Goal: Task Accomplishment & Management: Manage account settings

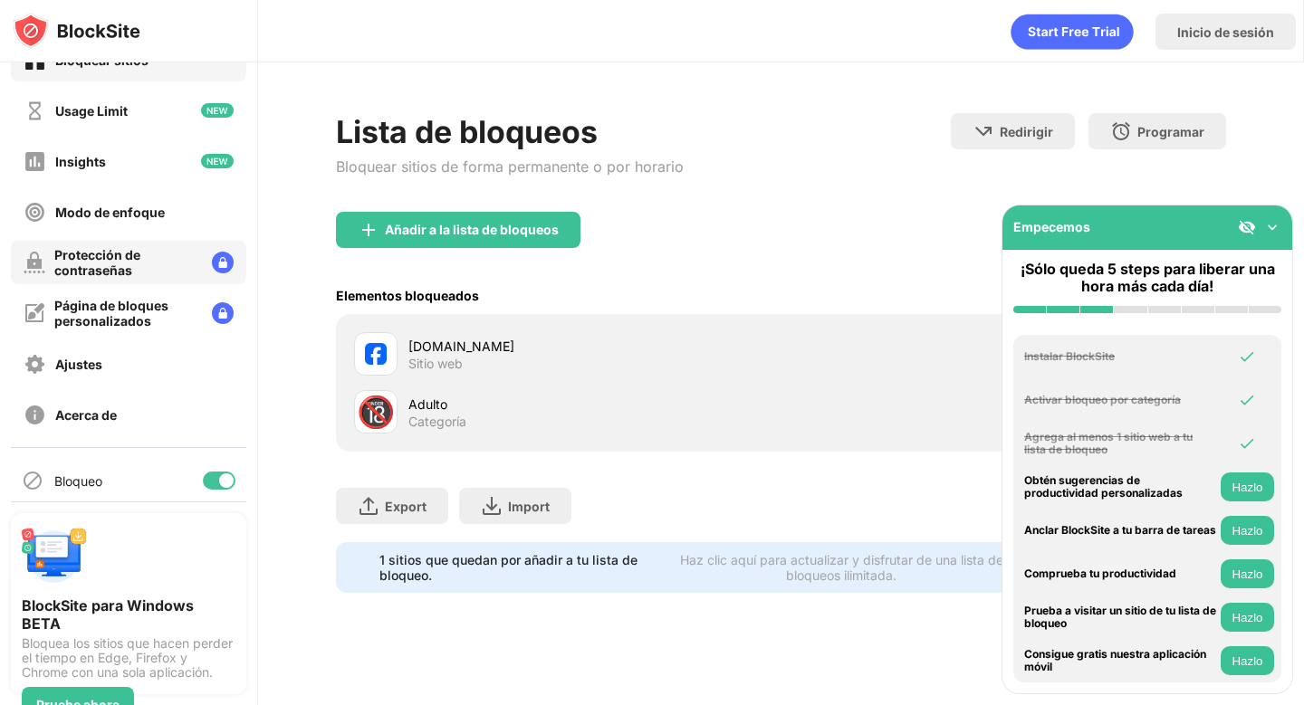
scroll to position [47, 0]
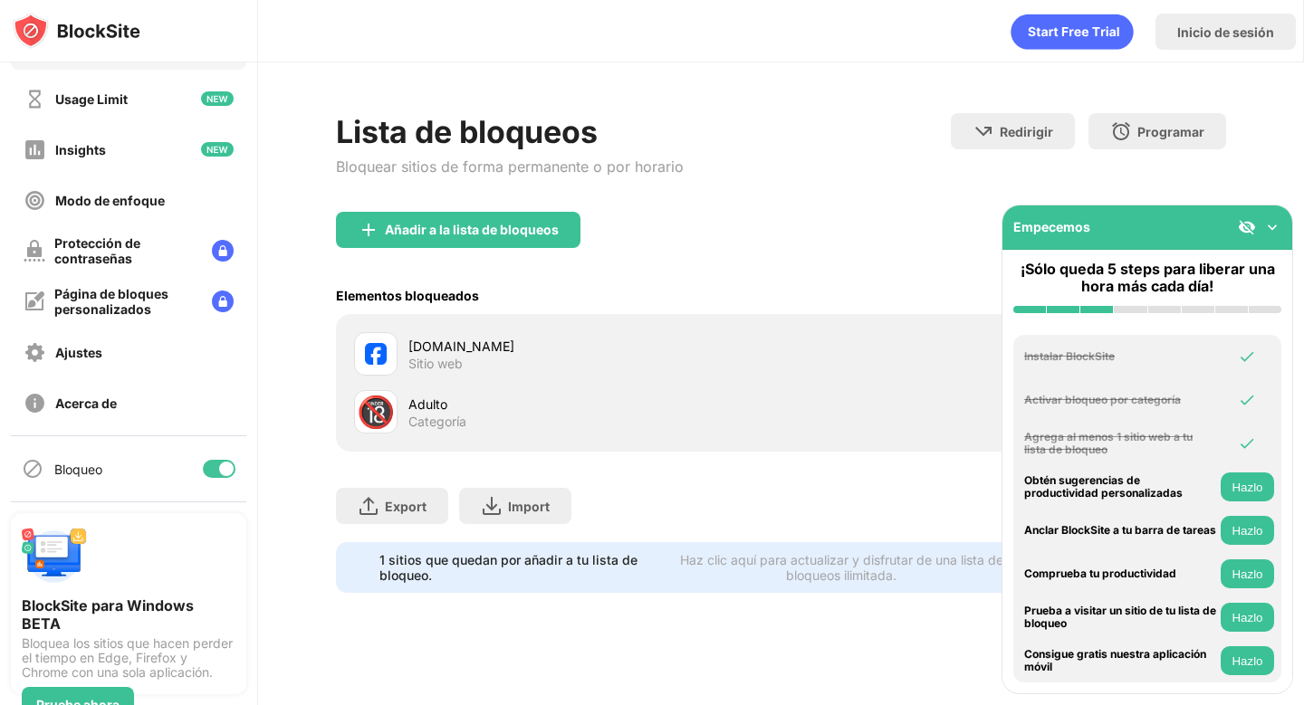
click at [557, 368] on div "[DOMAIN_NAME] Sitio web" at bounding box center [594, 354] width 372 height 35
click at [1269, 229] on img at bounding box center [1272, 227] width 18 height 18
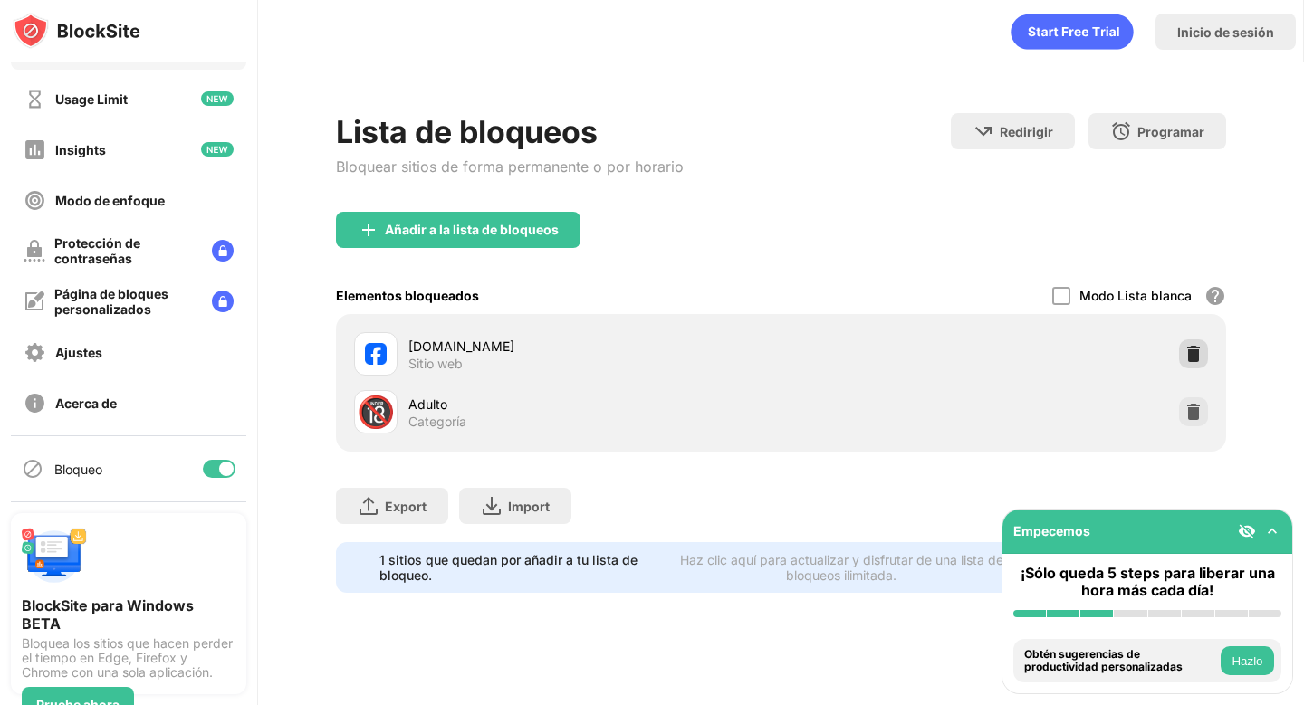
click at [1187, 355] on img at bounding box center [1194, 354] width 18 height 18
